Goal: Task Accomplishment & Management: Manage account settings

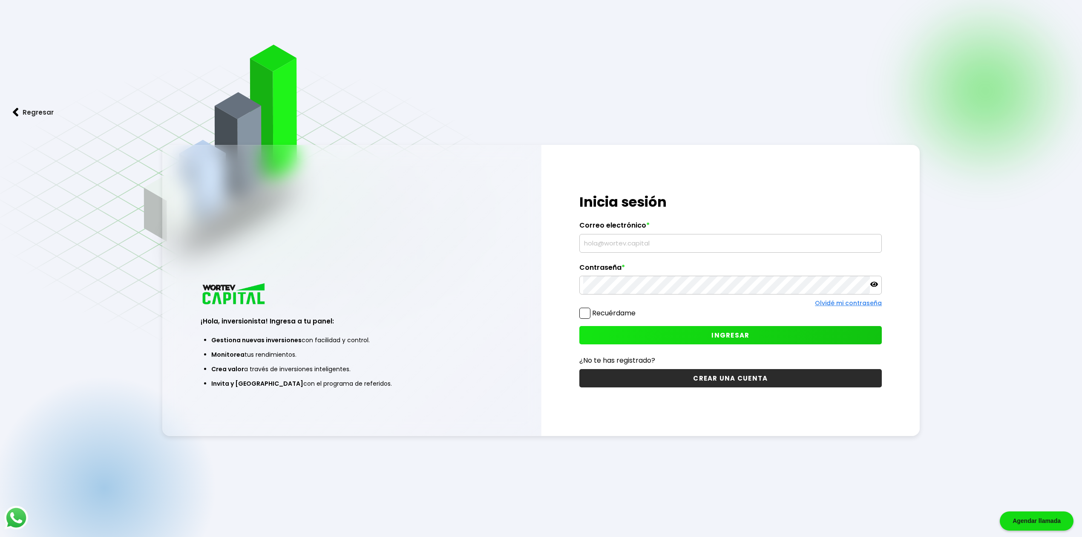
click at [624, 245] on input "text" at bounding box center [730, 243] width 295 height 18
type input "E"
type input "[EMAIL_ADDRESS][DOMAIN_NAME]"
click at [874, 283] on icon at bounding box center [874, 284] width 8 height 5
click at [687, 334] on button "INGRESAR" at bounding box center [730, 335] width 302 height 18
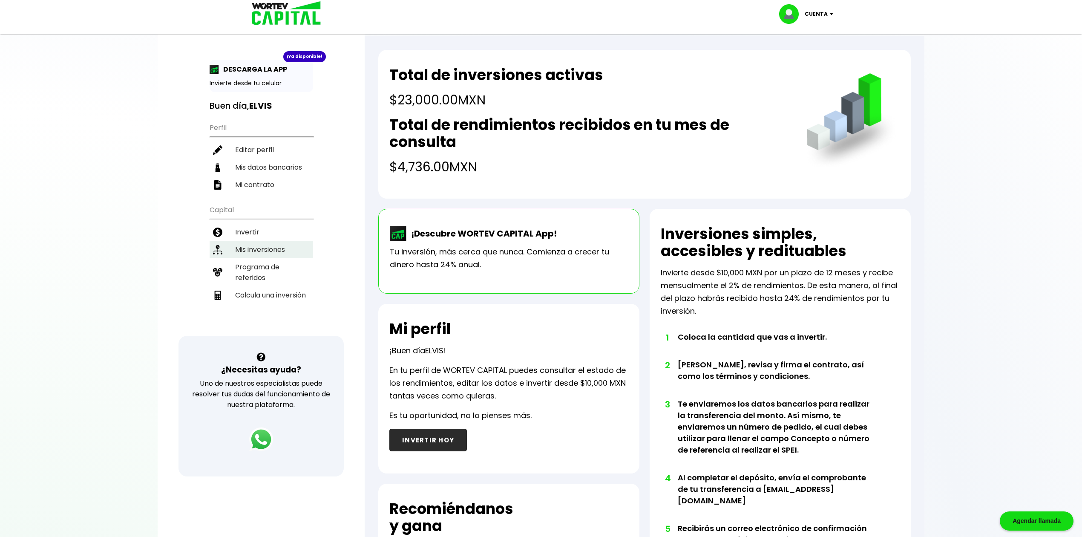
click at [263, 247] on li "Mis inversiones" at bounding box center [262, 249] width 104 height 17
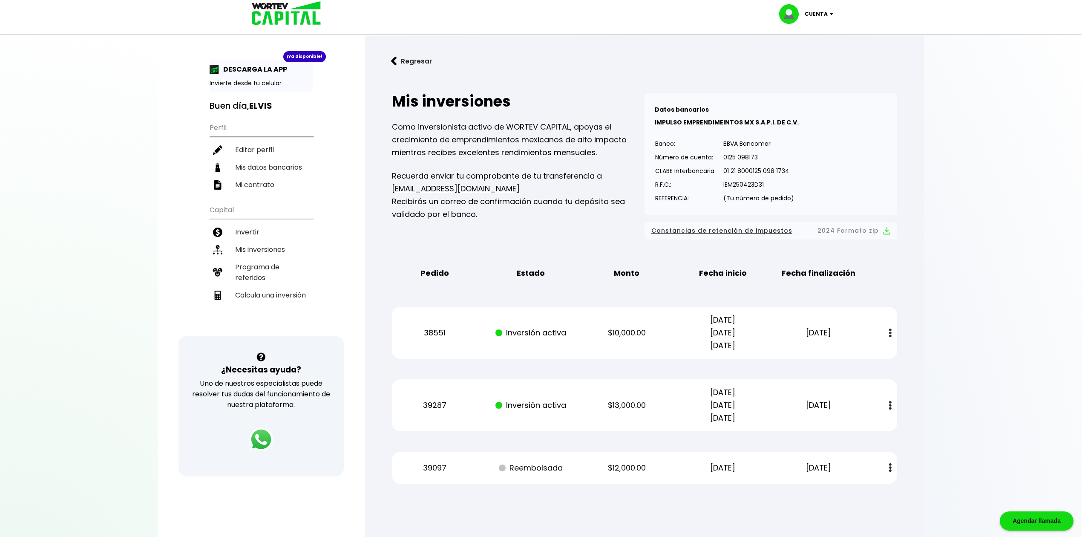
click at [831, 14] on img at bounding box center [834, 14] width 12 height 3
click at [808, 54] on li "Cerrar sesión" at bounding box center [807, 56] width 68 height 17
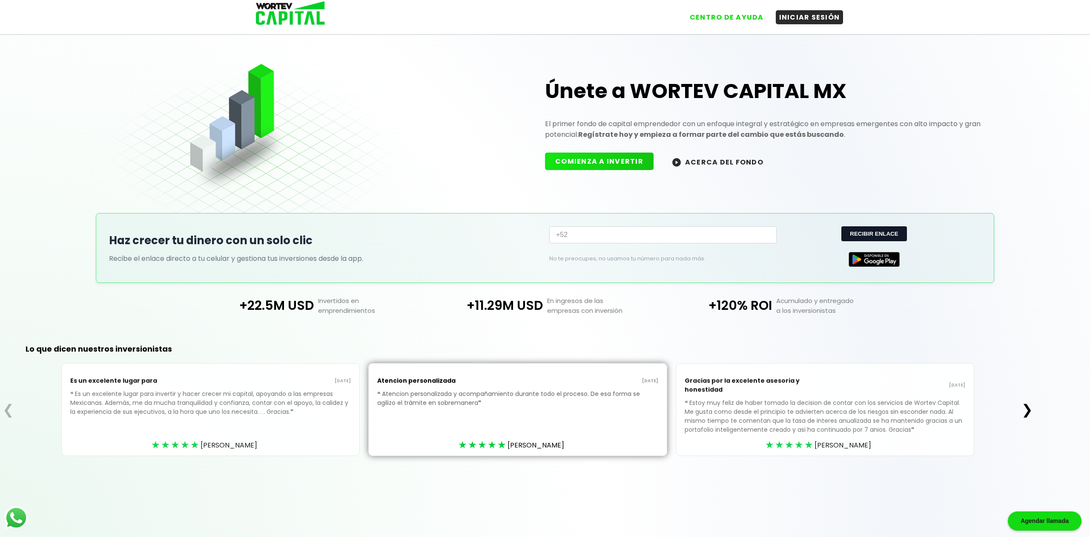
drag, startPoint x: 414, startPoint y: 68, endPoint x: 381, endPoint y: 38, distance: 45.0
click at [413, 70] on div "Únete a WORTEV CAPITAL MX El primer fondo de capital emprendedor con un enfoque…" at bounding box center [545, 117] width 872 height 192
